Goal: Complete application form

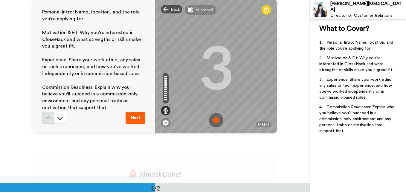
click at [213, 119] on img at bounding box center [216, 120] width 14 height 14
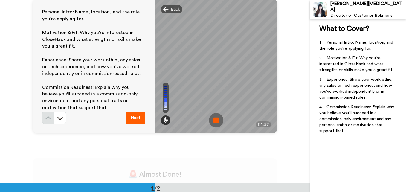
click at [214, 120] on img at bounding box center [216, 120] width 14 height 14
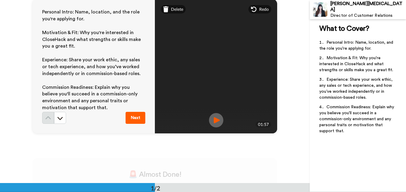
click at [213, 123] on img at bounding box center [216, 120] width 14 height 14
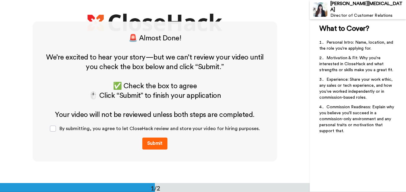
scroll to position [33, 0]
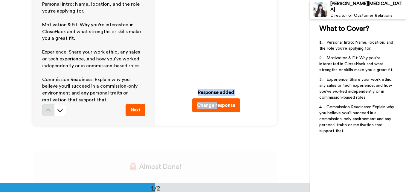
drag, startPoint x: 285, startPoint y: 89, endPoint x: 215, endPoint y: 105, distance: 71.4
click at [215, 105] on div "Personal Intro: Name, location, and the role you're applying for. ﻿ Motivation …" at bounding box center [154, 58] width 309 height 183
click at [215, 105] on button "Change response" at bounding box center [216, 105] width 48 height 14
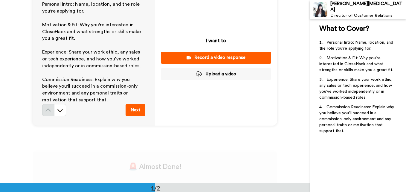
click at [220, 58] on div "Record a video response" at bounding box center [215, 57] width 101 height 6
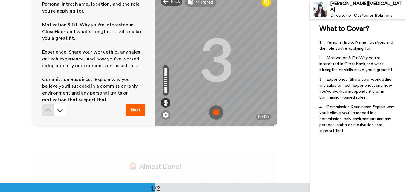
scroll to position [0, 0]
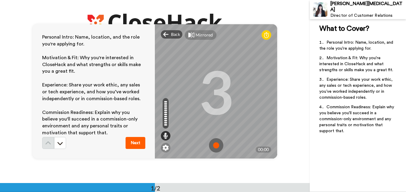
click at [266, 34] on icon at bounding box center [266, 35] width 5 height 6
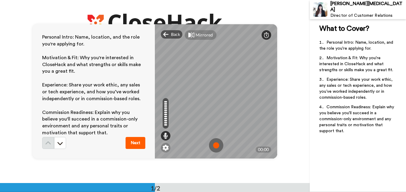
click at [266, 34] on icon at bounding box center [266, 35] width 5 height 6
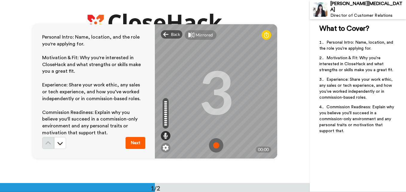
click at [212, 145] on img at bounding box center [216, 145] width 14 height 14
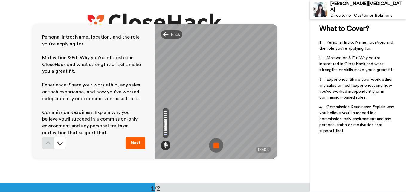
click at [212, 145] on img at bounding box center [216, 145] width 14 height 14
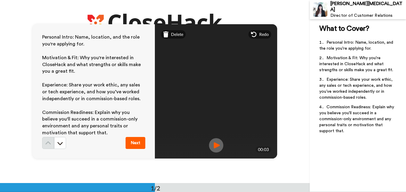
click at [217, 146] on img at bounding box center [216, 145] width 14 height 14
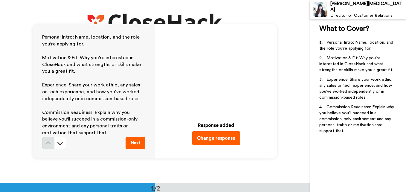
click at [218, 138] on button "Change response" at bounding box center [216, 138] width 48 height 14
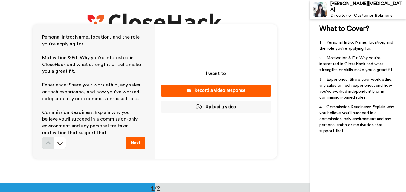
click at [208, 88] on div "Record a video response" at bounding box center [215, 90] width 101 height 6
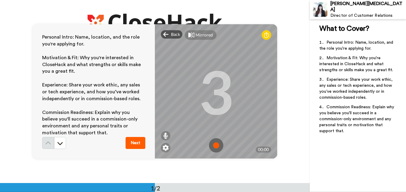
click at [212, 144] on img at bounding box center [216, 145] width 14 height 14
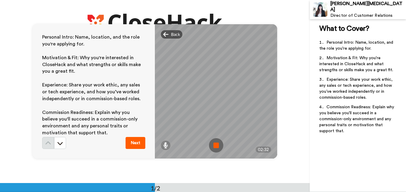
click at [214, 146] on img at bounding box center [216, 145] width 14 height 14
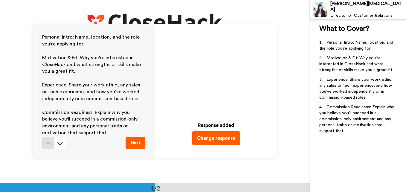
click at [137, 141] on button "Next" at bounding box center [135, 143] width 20 height 12
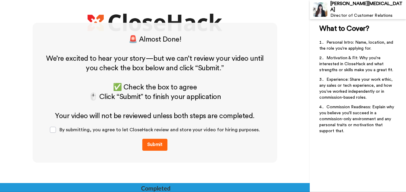
scroll to position [161, 0]
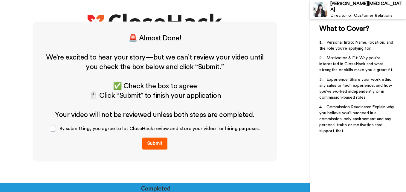
click at [150, 144] on button "Submit" at bounding box center [154, 143] width 25 height 12
